Goal: Task Accomplishment & Management: Use online tool/utility

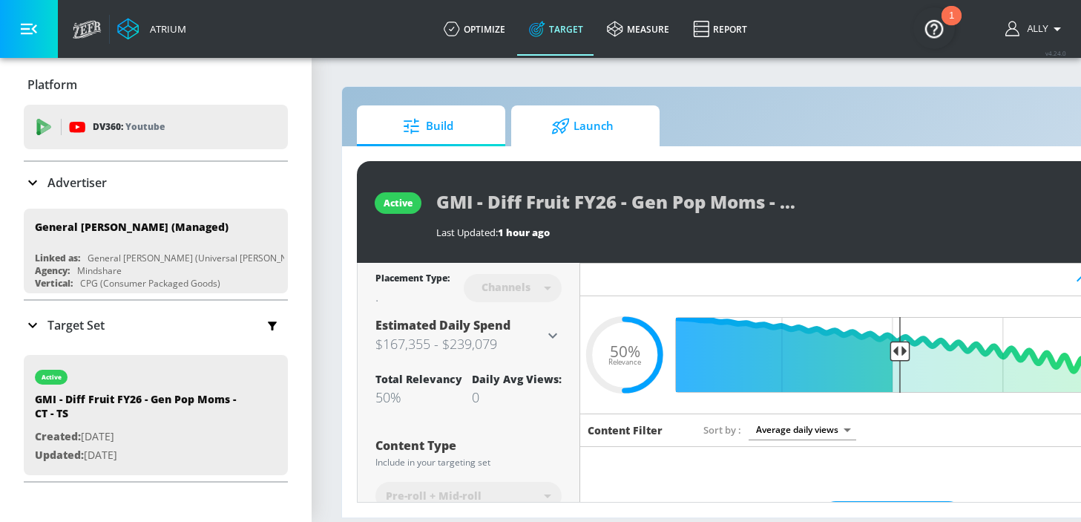
click at [600, 125] on span "Launch" at bounding box center [582, 126] width 113 height 36
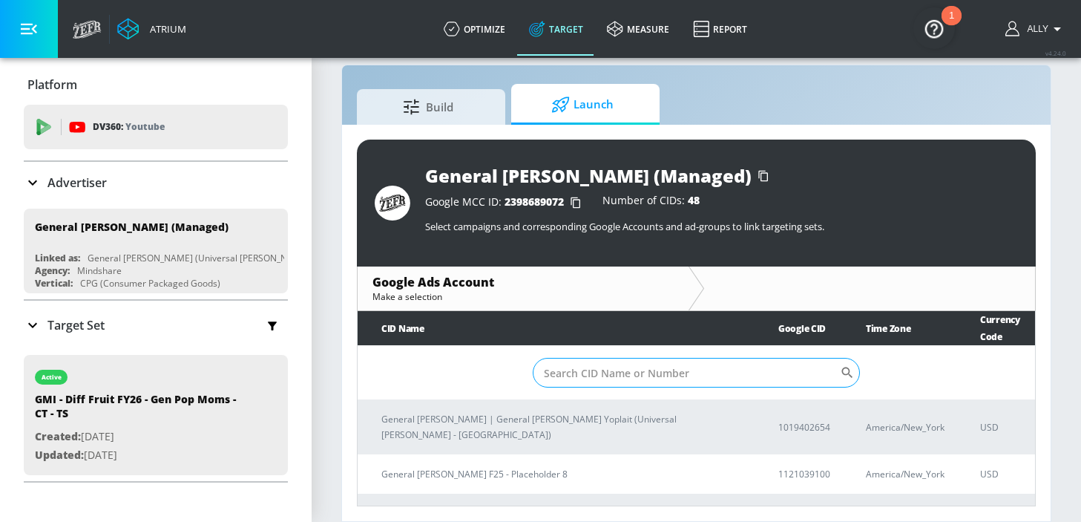
click at [674, 372] on input "Sort By" at bounding box center [686, 373] width 307 height 30
paste input "746-886-7309"
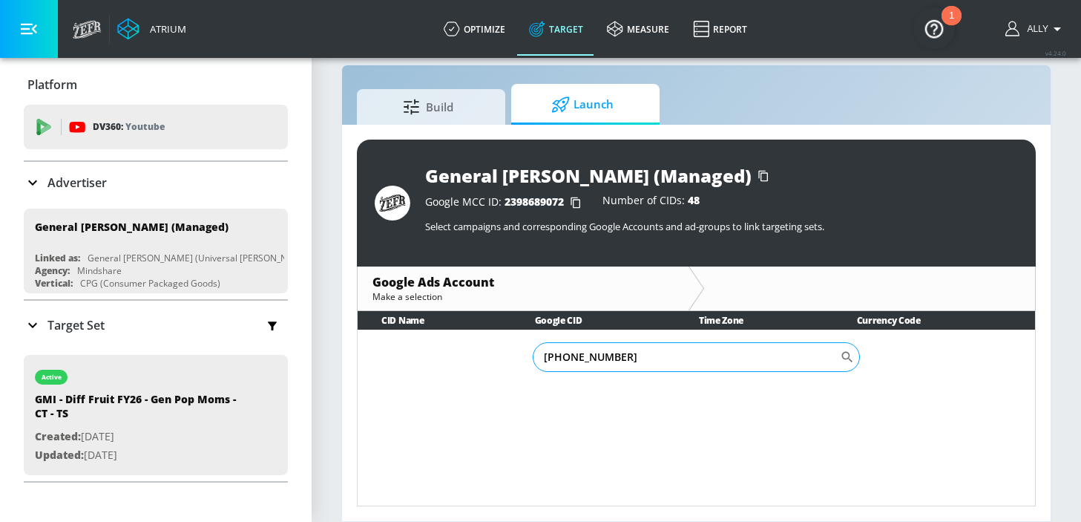
click at [589, 358] on input "746-886-7309" at bounding box center [686, 357] width 307 height 30
click at [566, 355] on input "746-8867309" at bounding box center [686, 357] width 307 height 30
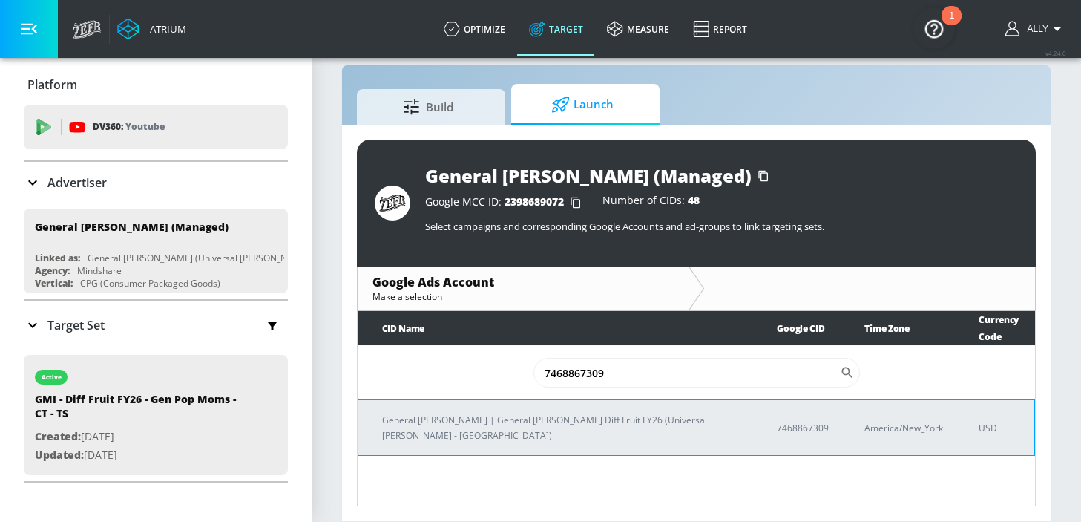
type input "7468867309"
click at [573, 412] on p "General Mills | General Mills Diff Fruit FY26 (Universal McCann - NYC)" at bounding box center [561, 427] width 359 height 31
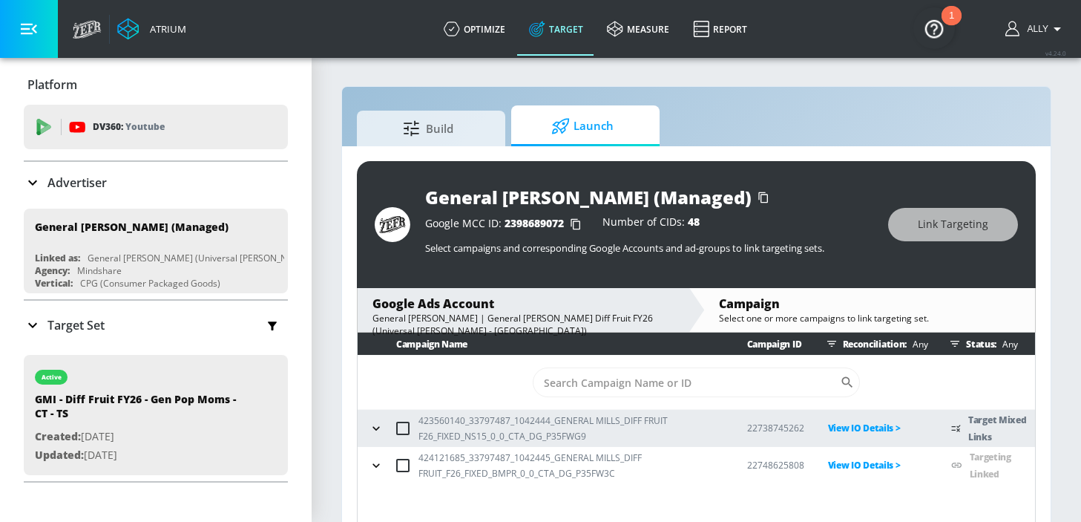
scroll to position [22, 0]
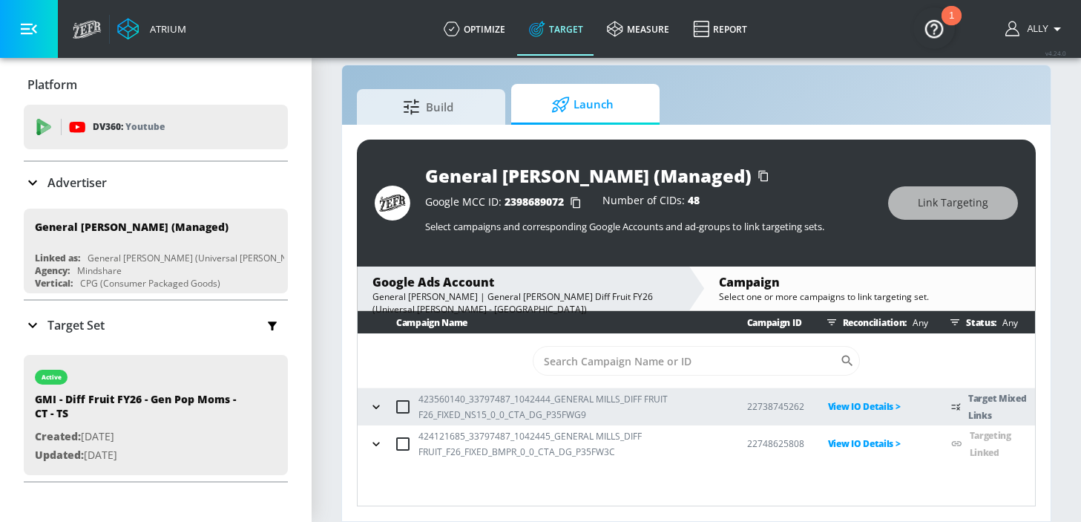
click at [380, 404] on icon "button" at bounding box center [376, 406] width 15 height 15
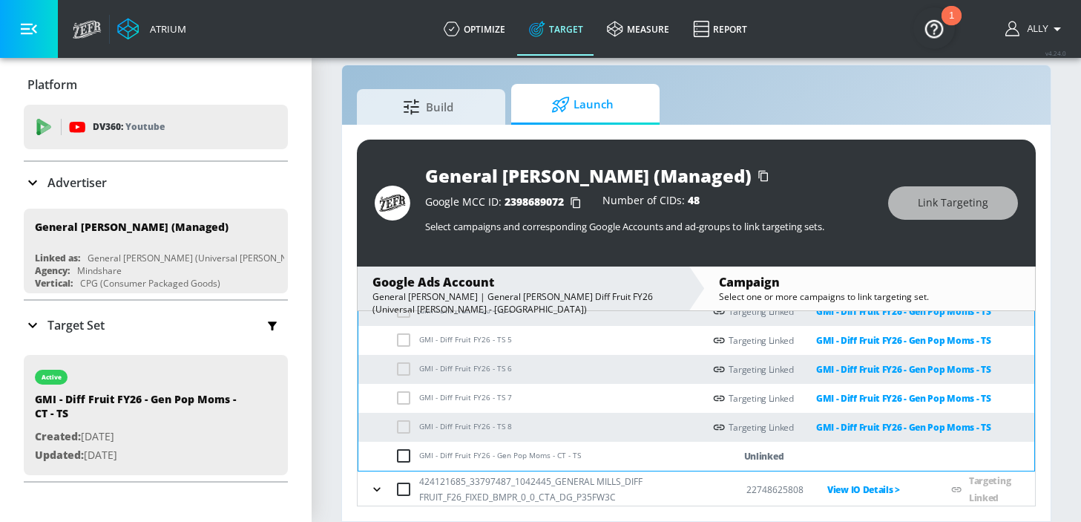
scroll to position [268, 0]
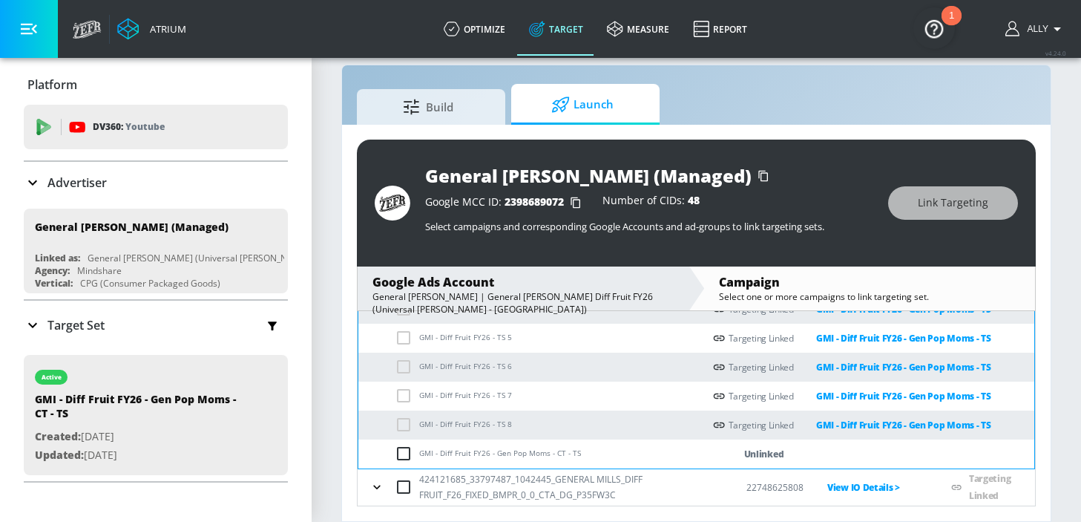
click at [405, 458] on input "checkbox" at bounding box center [407, 453] width 24 height 18
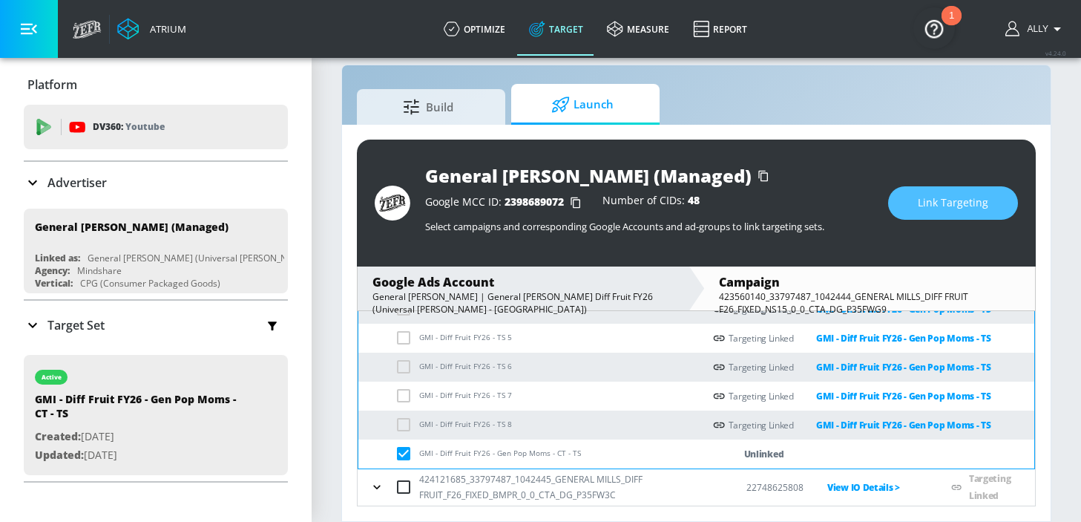
click at [926, 200] on span "Link Targeting" at bounding box center [953, 203] width 70 height 19
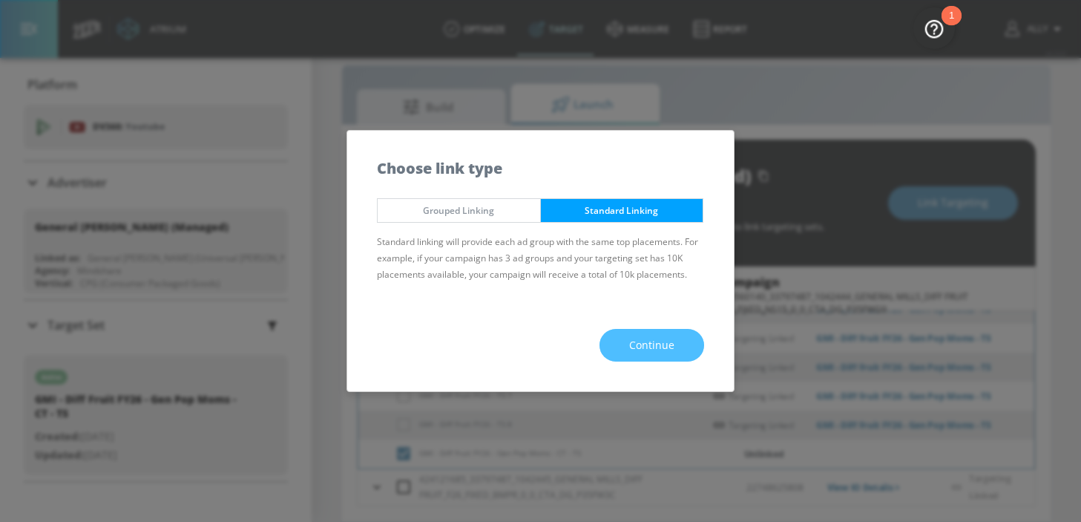
click at [654, 348] on span "Continue" at bounding box center [651, 345] width 45 height 19
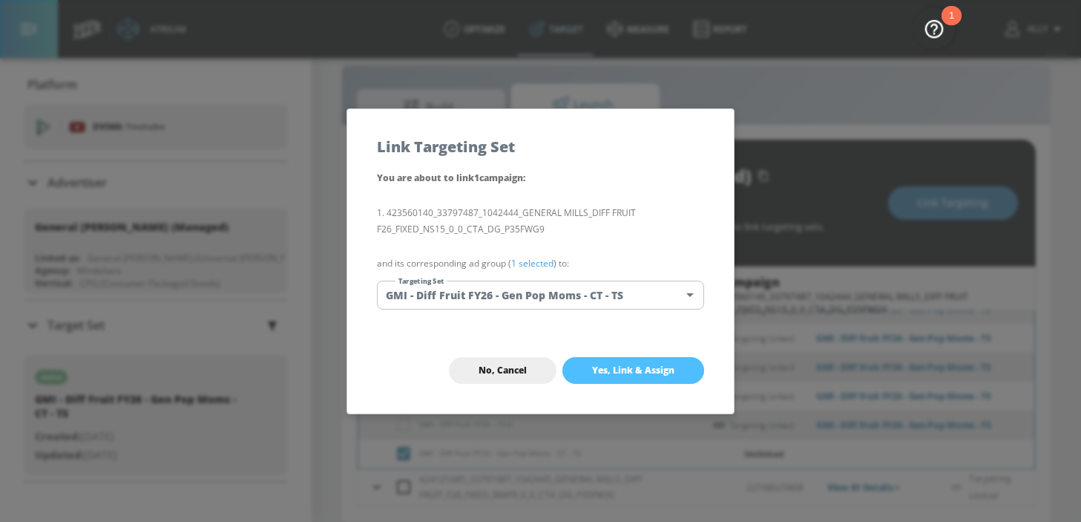
click at [635, 369] on span "Yes, Link & Assign" at bounding box center [633, 370] width 82 height 12
checkbox input "false"
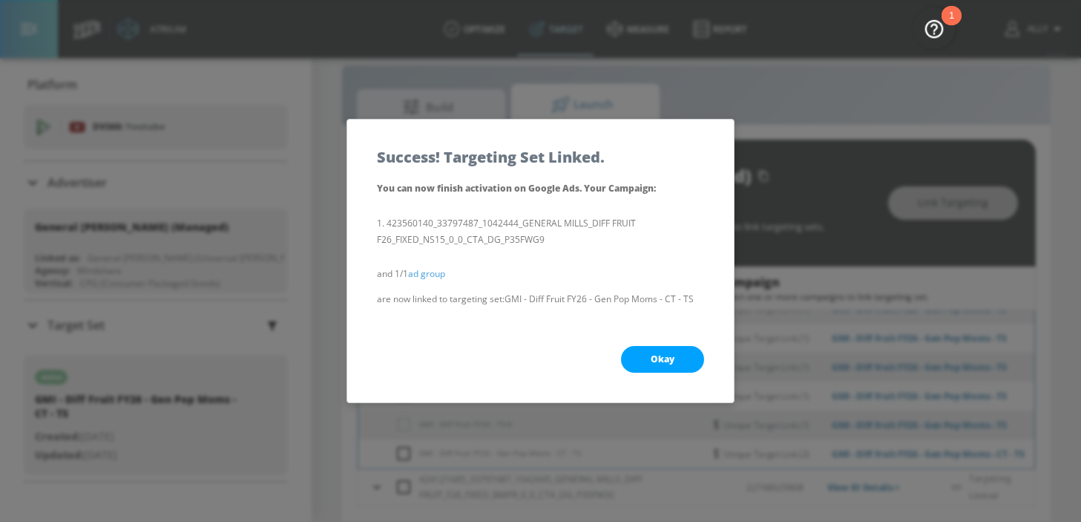
click at [654, 359] on span "Okay" at bounding box center [663, 359] width 24 height 12
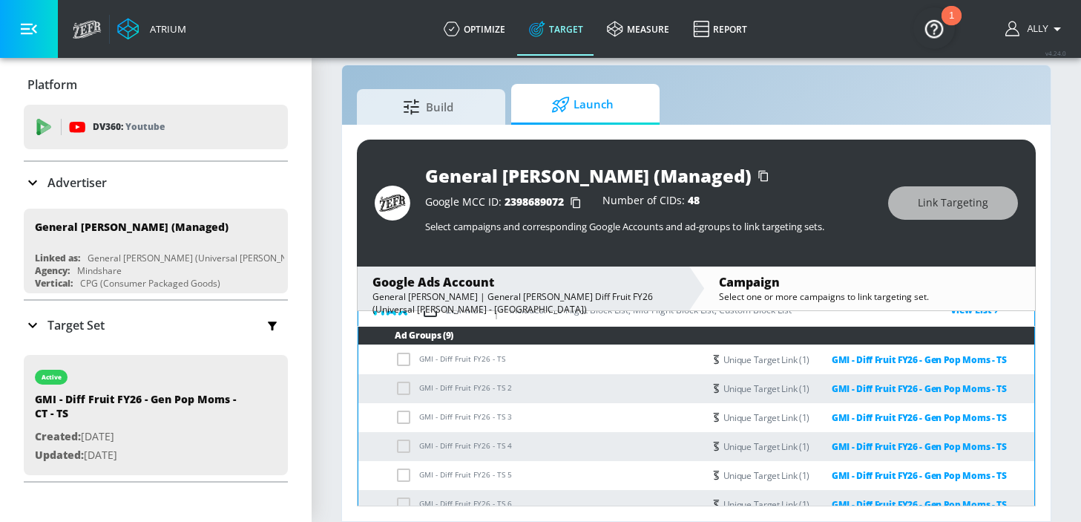
scroll to position [0, 0]
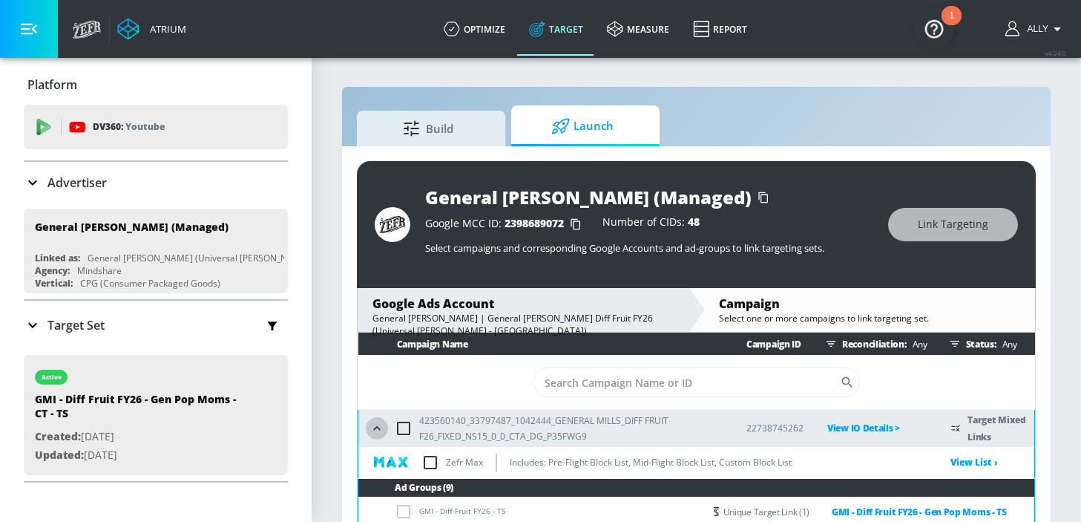
click at [377, 430] on icon "button" at bounding box center [376, 428] width 15 height 15
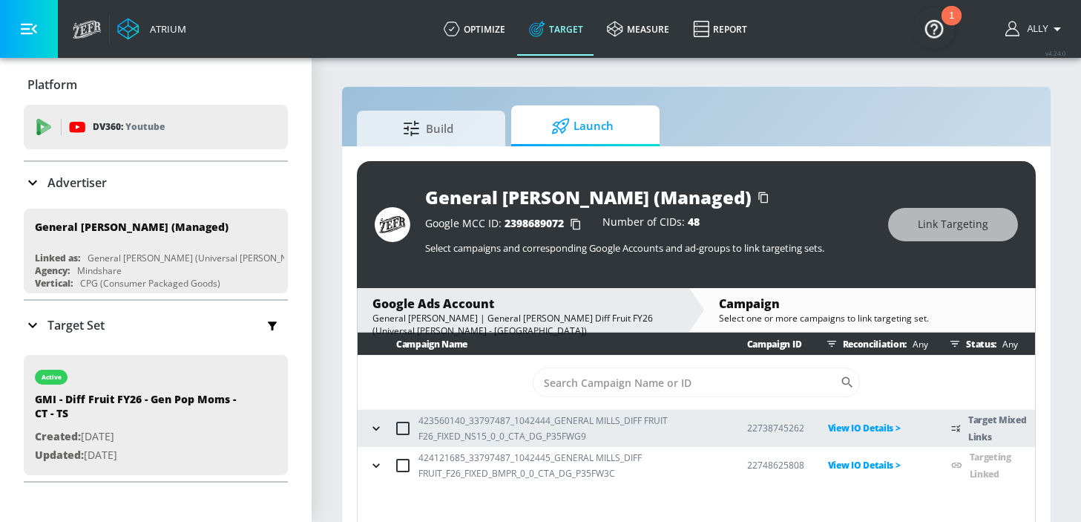
scroll to position [22, 0]
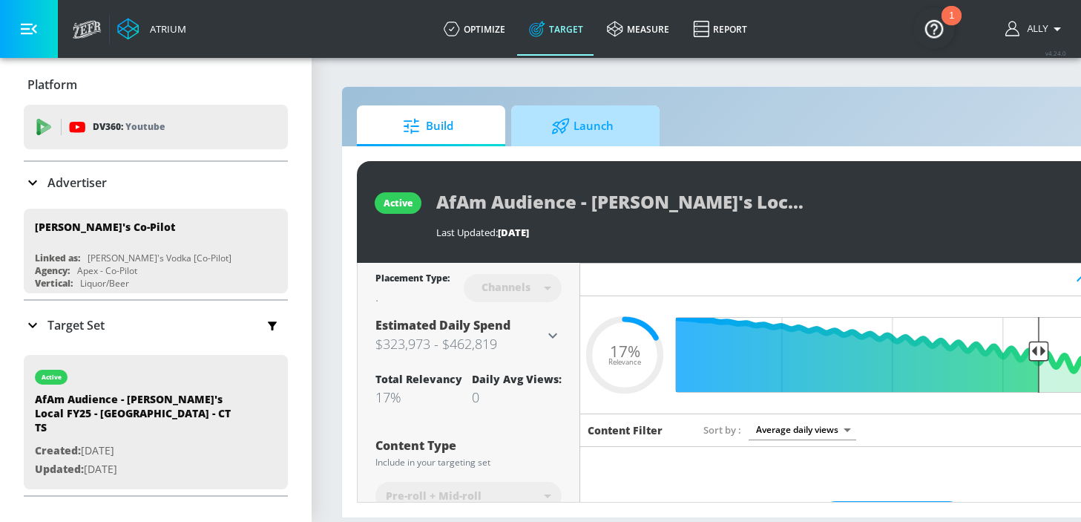
click at [586, 134] on span "Launch" at bounding box center [582, 126] width 113 height 36
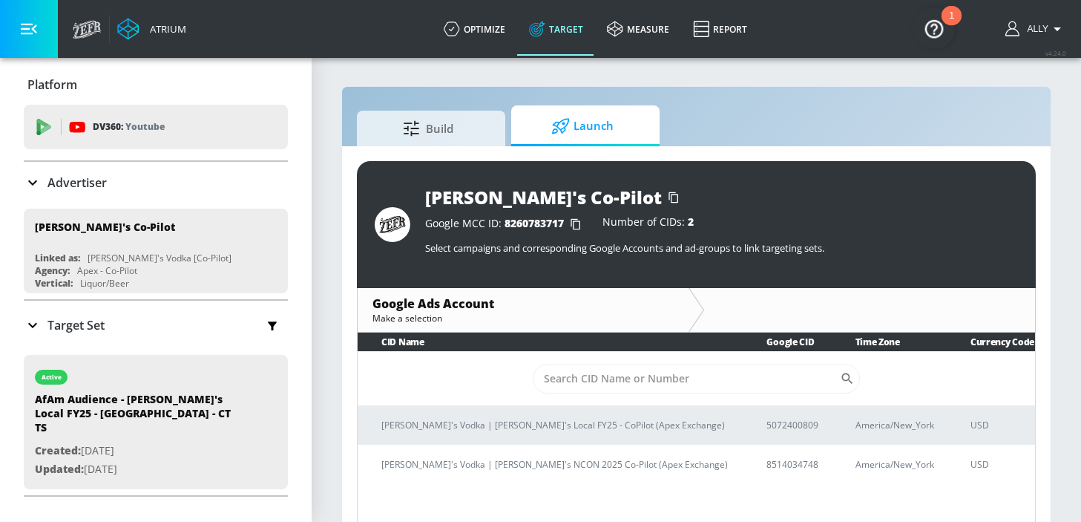
scroll to position [22, 0]
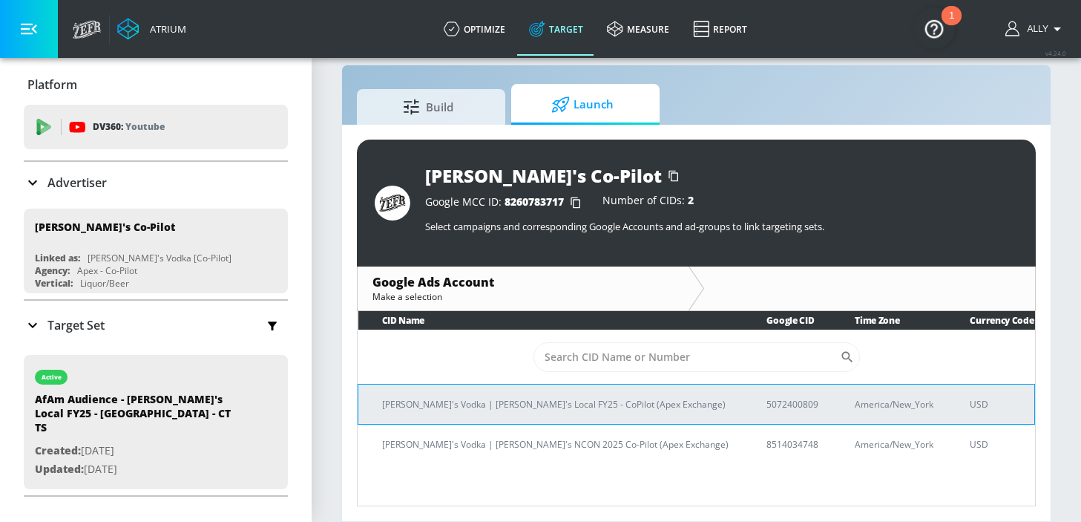
click at [626, 396] on p "[PERSON_NAME]'s Vodka | [PERSON_NAME]'s Local FY25 - CoPilot (Apex Exchange)" at bounding box center [556, 404] width 349 height 16
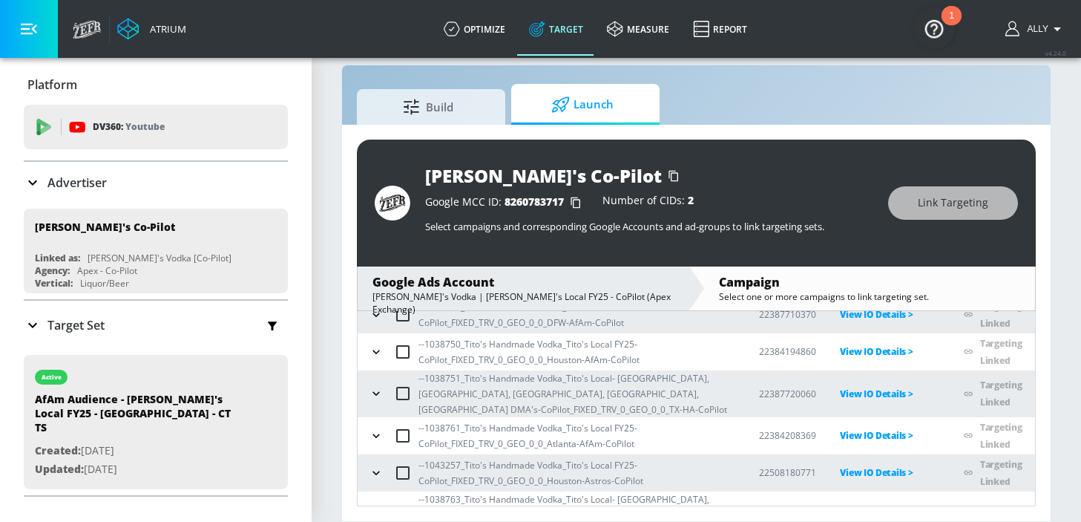
scroll to position [263, 0]
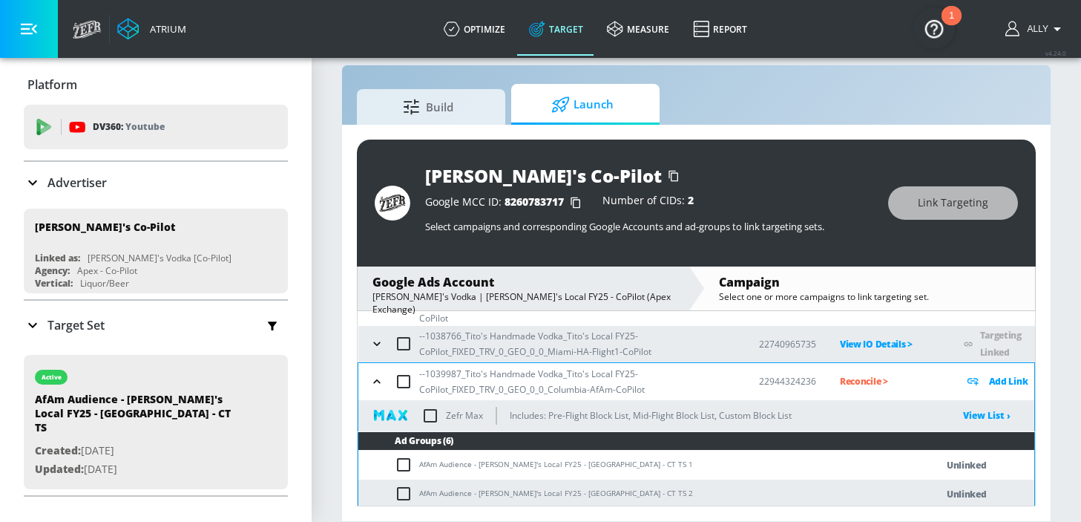
scroll to position [424, 0]
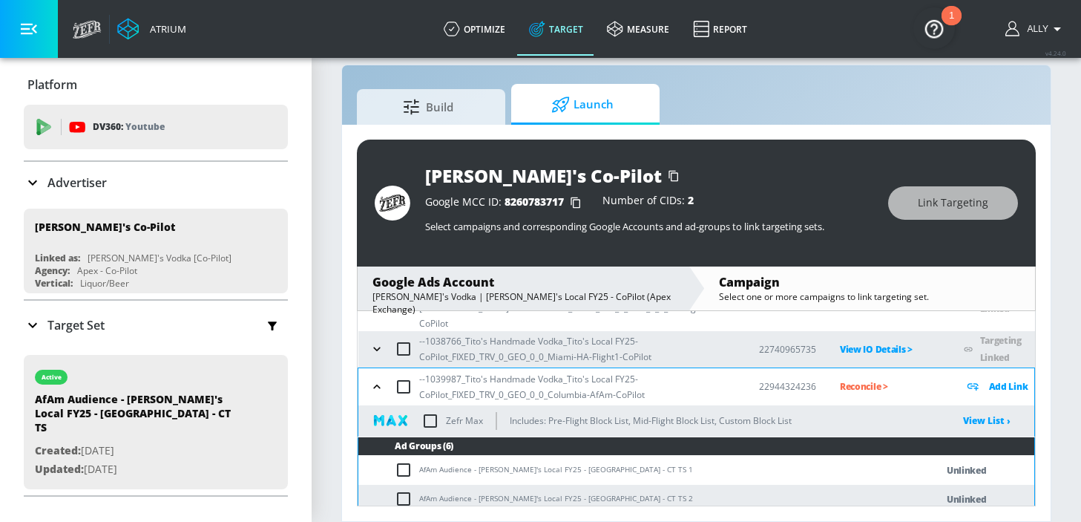
click at [407, 371] on input "checkbox" at bounding box center [403, 386] width 31 height 31
checkbox input "true"
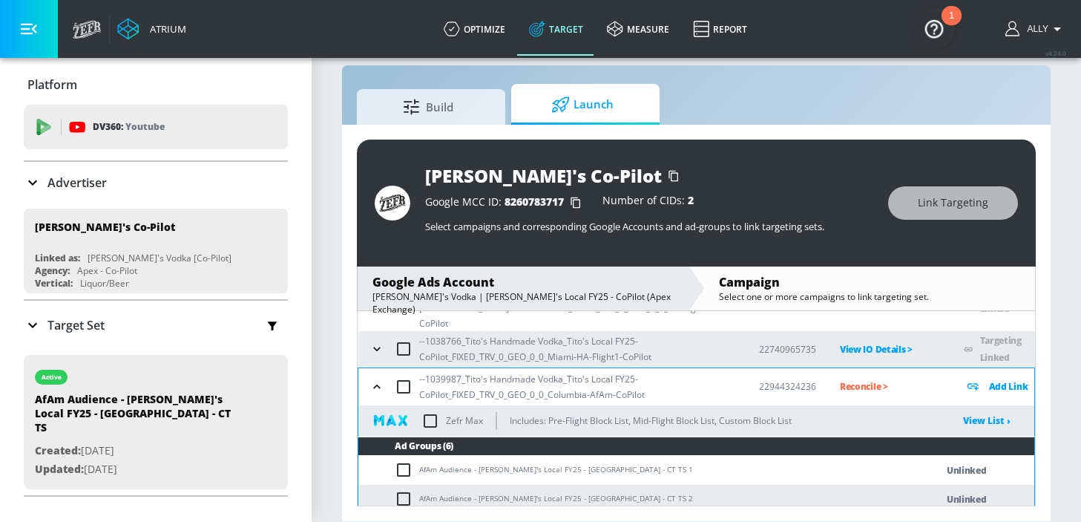
checkbox input "true"
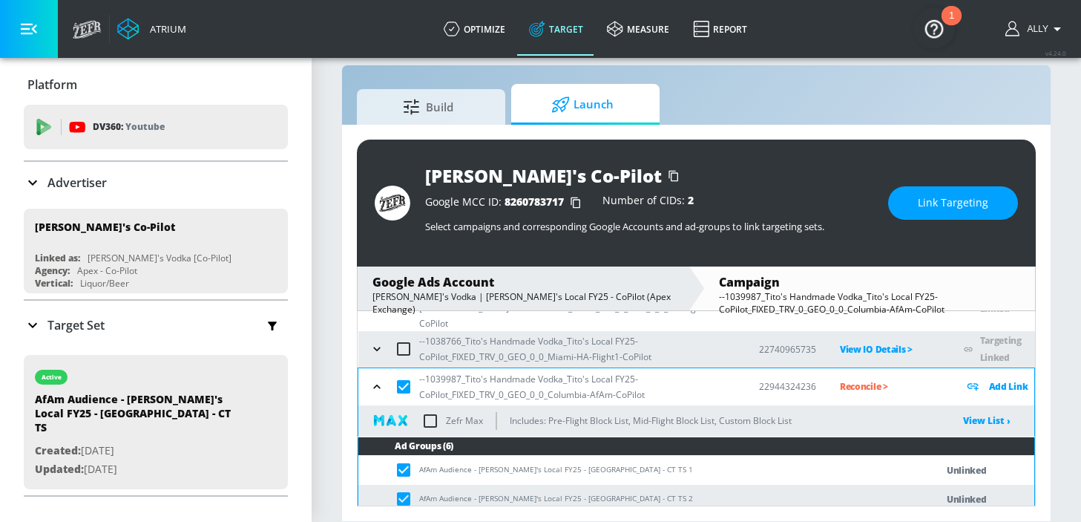
click at [947, 206] on span "Link Targeting" at bounding box center [953, 203] width 70 height 19
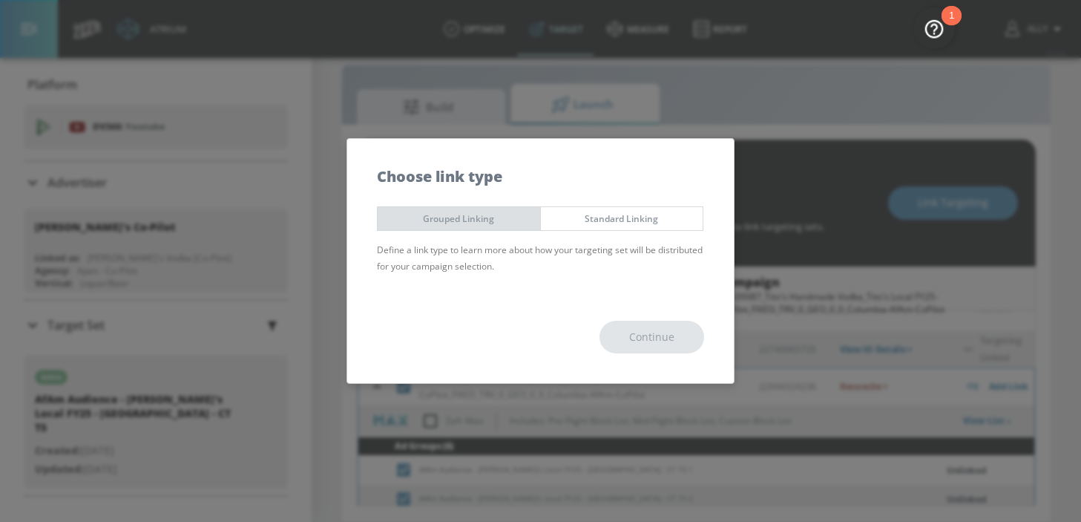
click at [435, 215] on span "Grouped Linking" at bounding box center [459, 219] width 140 height 16
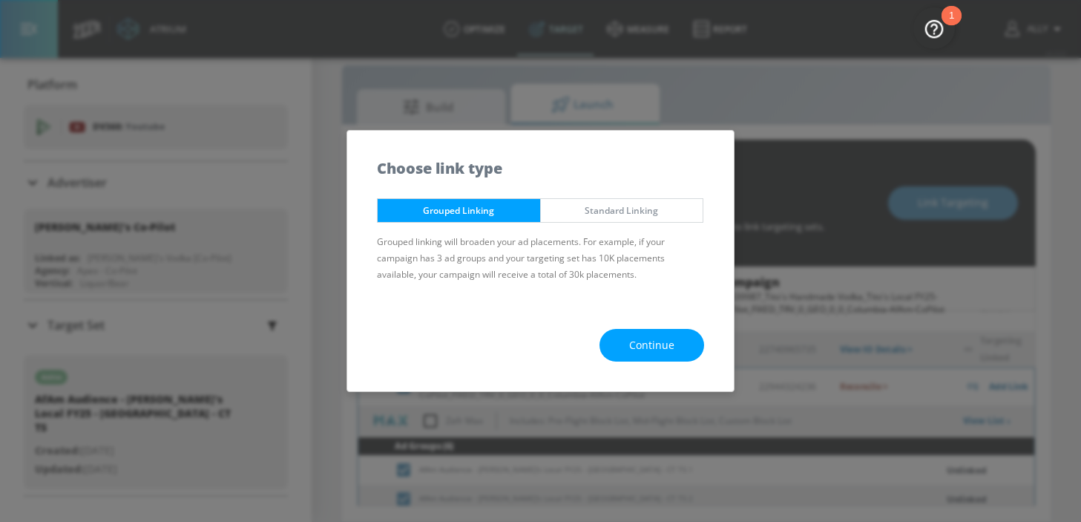
click at [637, 337] on span "Continue" at bounding box center [651, 345] width 45 height 19
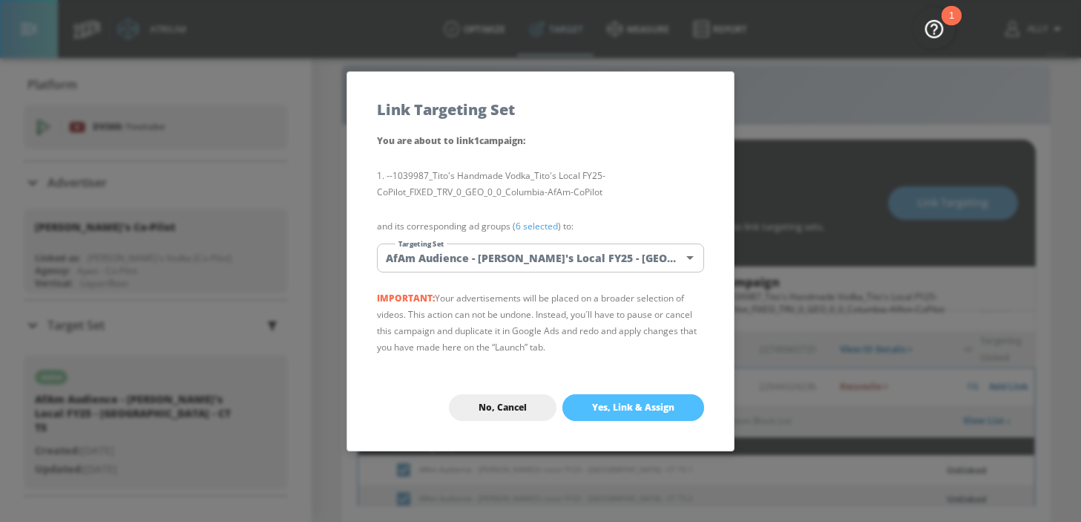
click at [643, 403] on span "Yes, Link & Assign" at bounding box center [633, 407] width 82 height 12
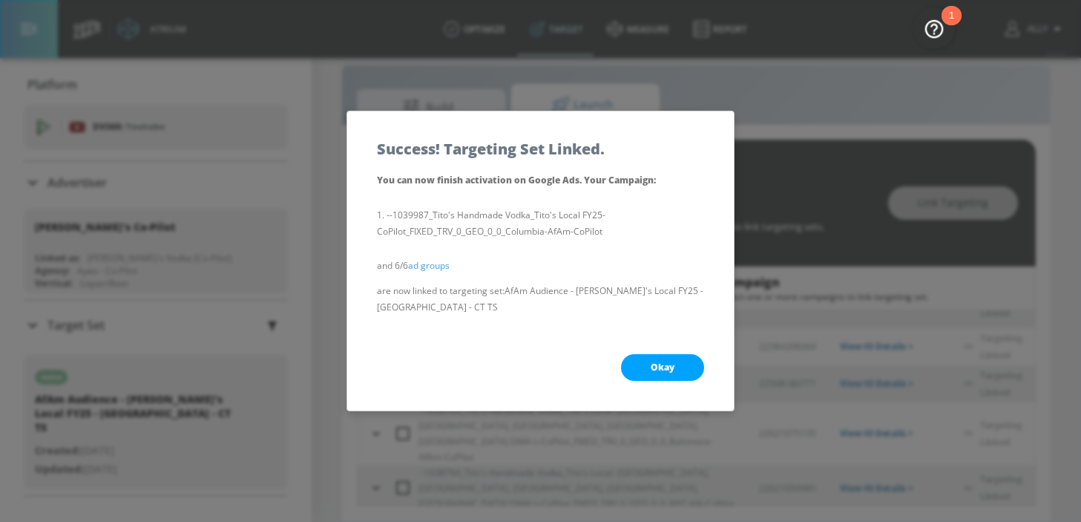
scroll to position [263, 0]
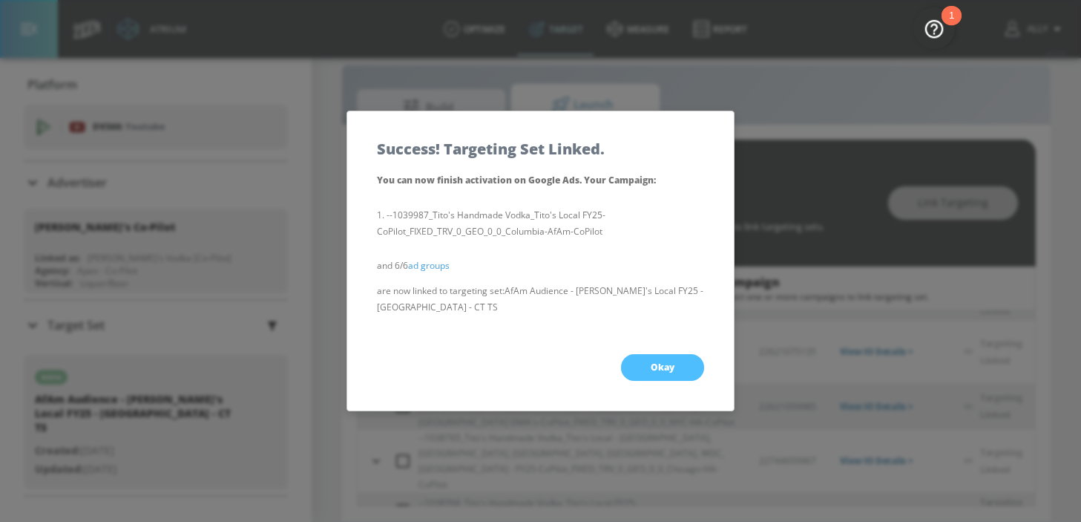
click at [652, 363] on span "Okay" at bounding box center [663, 367] width 24 height 12
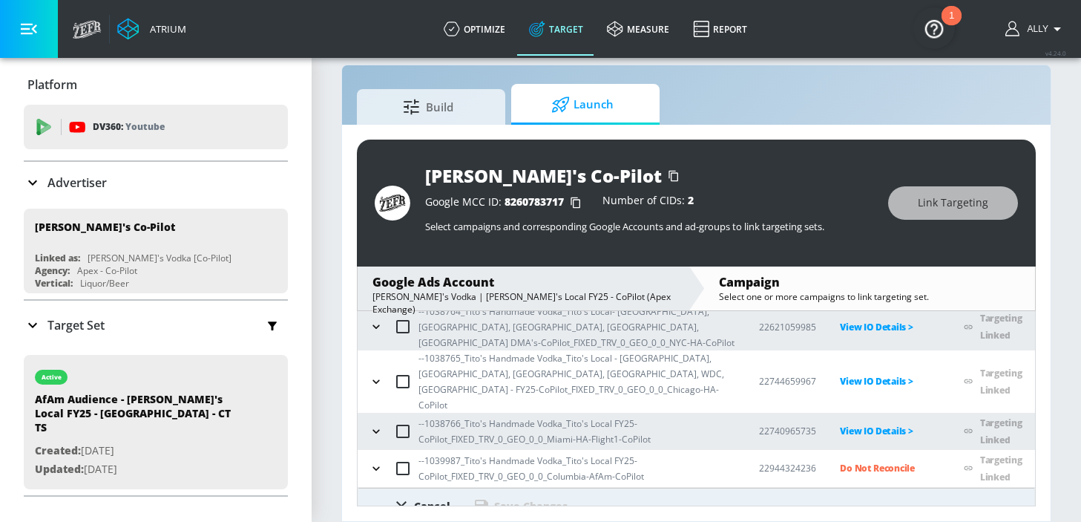
radio input "true"
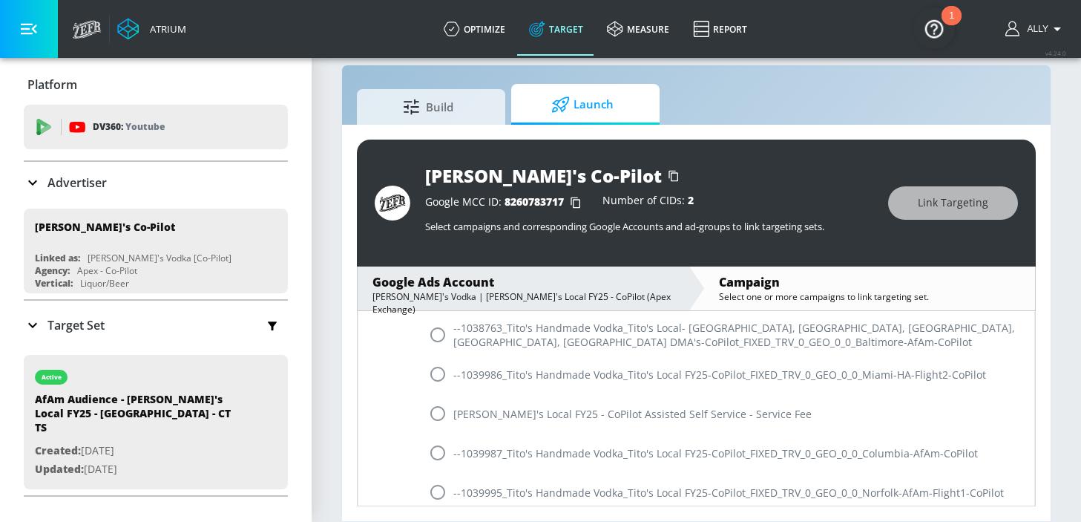
scroll to position [1240, 0]
click at [437, 438] on input "radio" at bounding box center [437, 453] width 31 height 31
radio input "true"
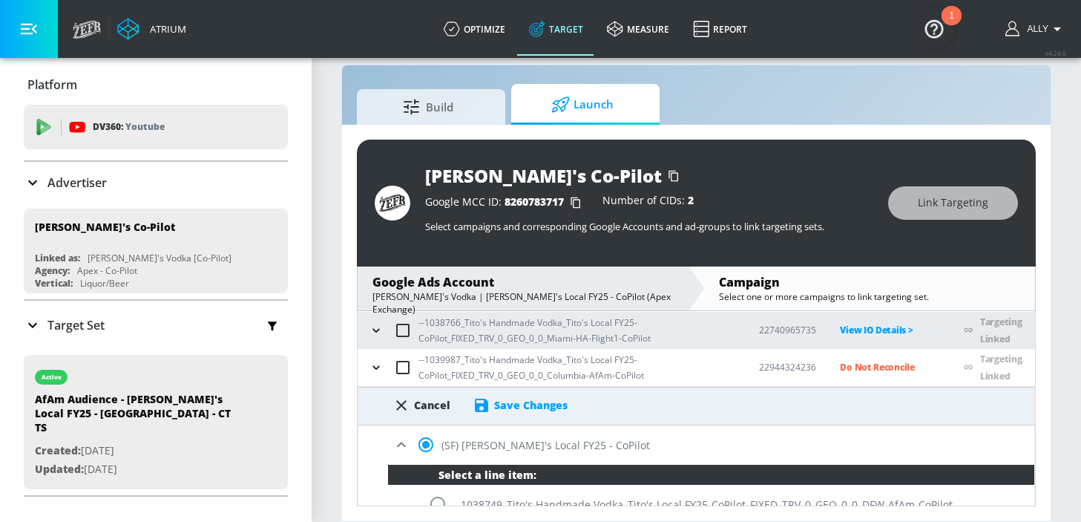
scroll to position [367, 0]
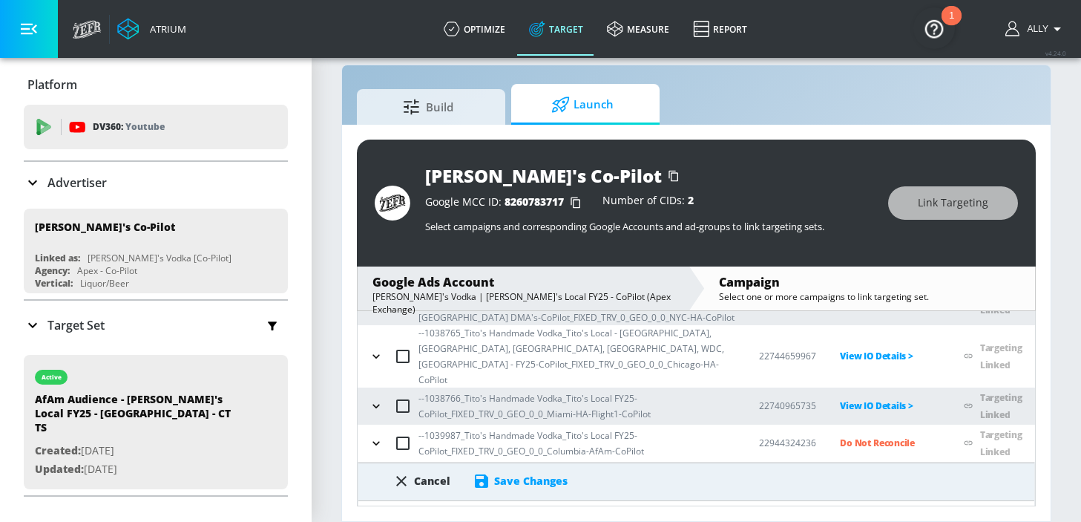
click at [541, 473] on div "Save Changes" at bounding box center [530, 480] width 73 height 14
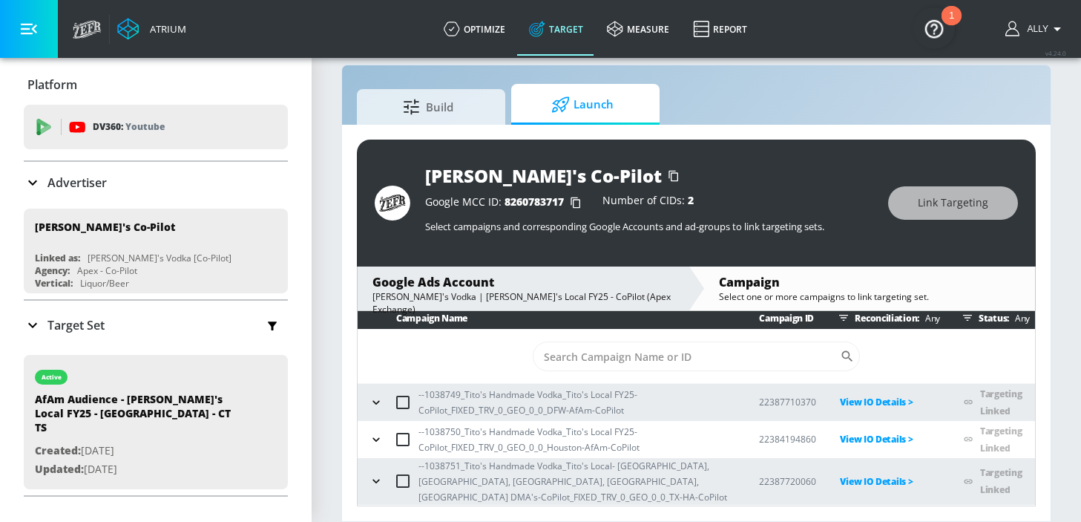
scroll to position [0, 0]
